Goal: Communication & Community: Answer question/provide support

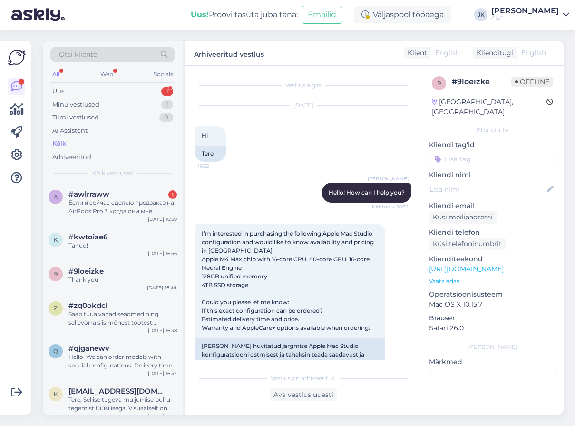
click at [102, 202] on div "Если я сейчас сделаю предзаказ на AirPods Pro 3 когда они мне прийдут" at bounding box center [123, 206] width 108 height 17
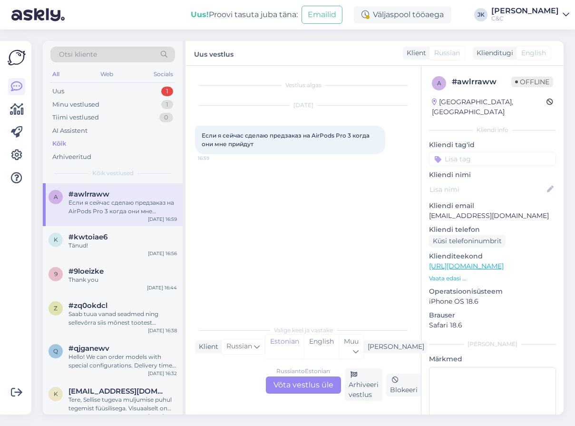
click at [310, 261] on div "Vestlus algas [DATE] Если я сейчас сделаю предзаказ на AirPods Pro 3 когда они …" at bounding box center [307, 193] width 225 height 237
click at [109, 221] on div "a #awlrraww Если я сейчас сделаю предзаказ на AirPods Pro 3 когда они мне прийд…" at bounding box center [113, 204] width 140 height 43
click at [110, 241] on div "Tänud!" at bounding box center [123, 245] width 108 height 9
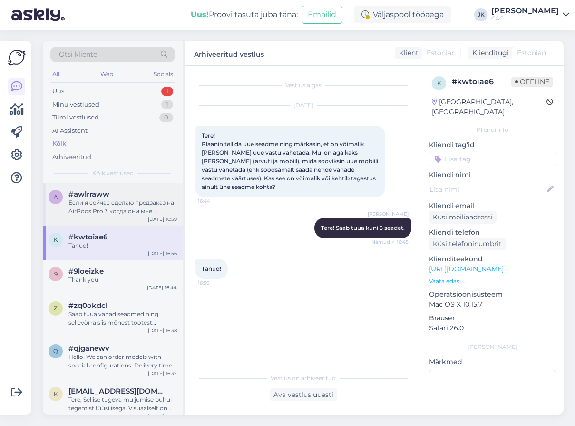
click at [114, 212] on div "Если я сейчас сделаю предзаказ на AirPods Pro 3 когда они мне прийдут" at bounding box center [123, 206] width 108 height 17
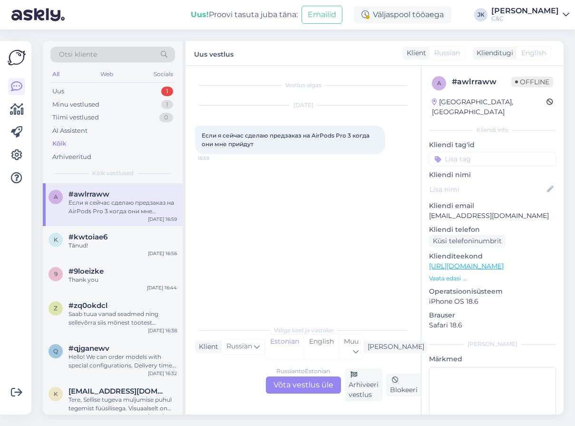
click at [310, 390] on div "Russian to Estonian Võta vestlus üle" at bounding box center [303, 384] width 75 height 17
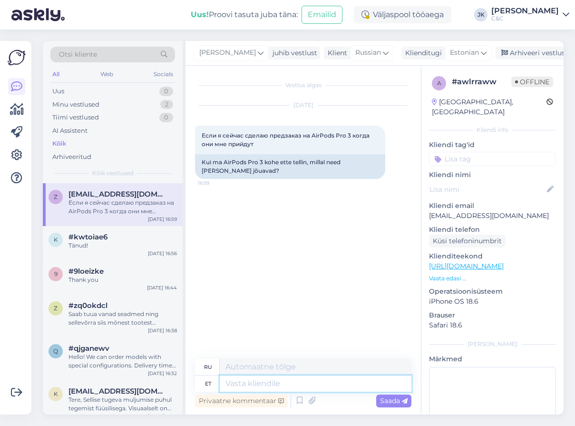
click at [310, 385] on textarea at bounding box center [316, 383] width 192 height 16
click at [310, 398] on icon at bounding box center [312, 401] width 13 height 14
click at [302, 401] on icon at bounding box center [299, 401] width 11 height 14
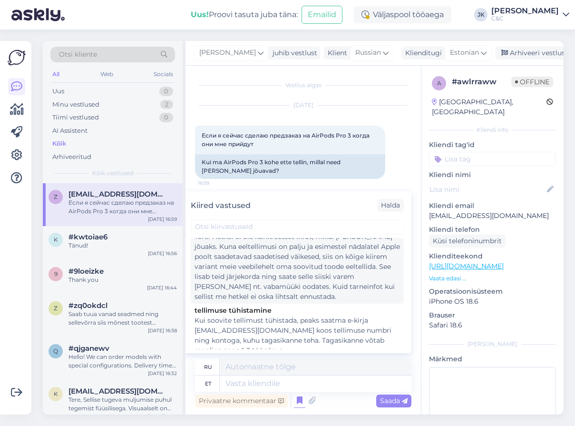
scroll to position [20, 0]
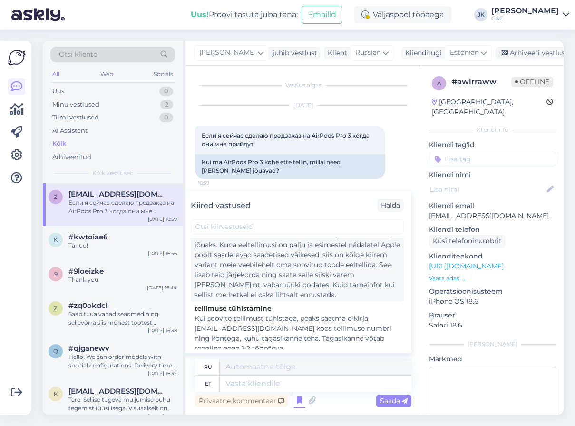
click at [276, 275] on div "Tere! Hetkel ei ole konkreetset infot, millal [PERSON_NAME] jõuaks. Kuna eeltel…" at bounding box center [298, 265] width 206 height 70
type textarea "Здравствуйте! В настоящее время нет точной информации о сроках поставки. Поскол…"
type textarea "Tere! Hetkel ei ole konkreetset infot, millal [PERSON_NAME] jõuaks. Kuna eeltel…"
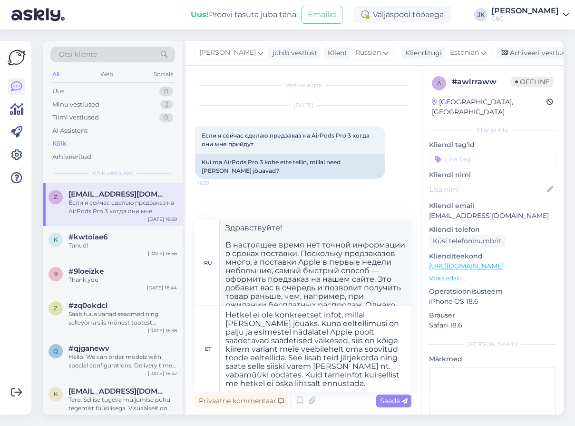
scroll to position [16, 0]
click at [337, 384] on textarea "Tere! Hetkel ei ole konkreetset infot, millal [PERSON_NAME] jõuaks. Kuna eeltel…" at bounding box center [316, 349] width 192 height 86
click at [394, 404] on span "Saada" at bounding box center [394, 400] width 28 height 9
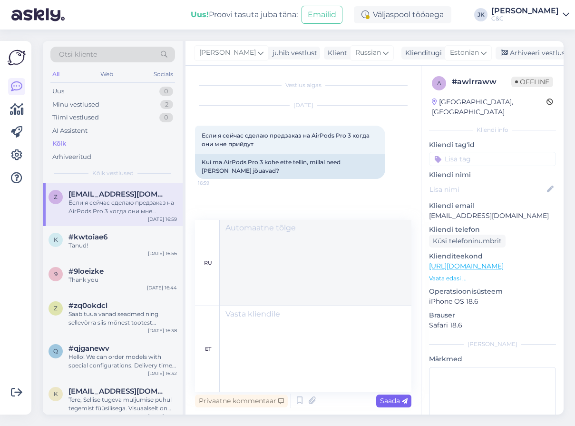
scroll to position [0, 0]
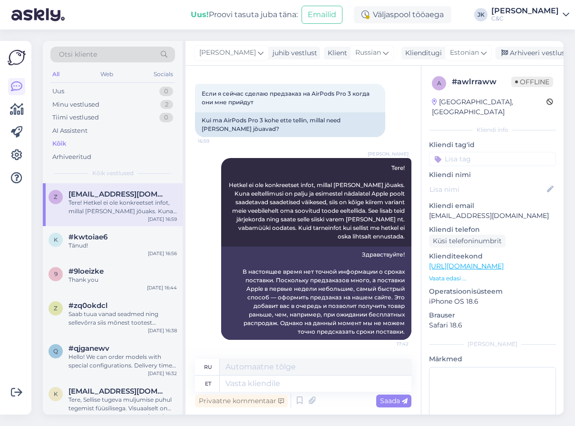
click at [269, 146] on div "[DATE] Если я сейчас сделаю предзаказ на AirPods Pro 3 когда они мне прийдут 16…" at bounding box center [303, 100] width 217 height 94
click at [197, 166] on div "[PERSON_NAME] Tere! Hetkel ei ole konkreetset infot, millal [PERSON_NAME] jõuak…" at bounding box center [303, 249] width 217 height 203
click at [279, 150] on div "[PERSON_NAME] Tere! Hetkel ei ole konkreetset infot, millal [PERSON_NAME] jõuak…" at bounding box center [303, 249] width 217 height 203
